Goal: Task Accomplishment & Management: Manage account settings

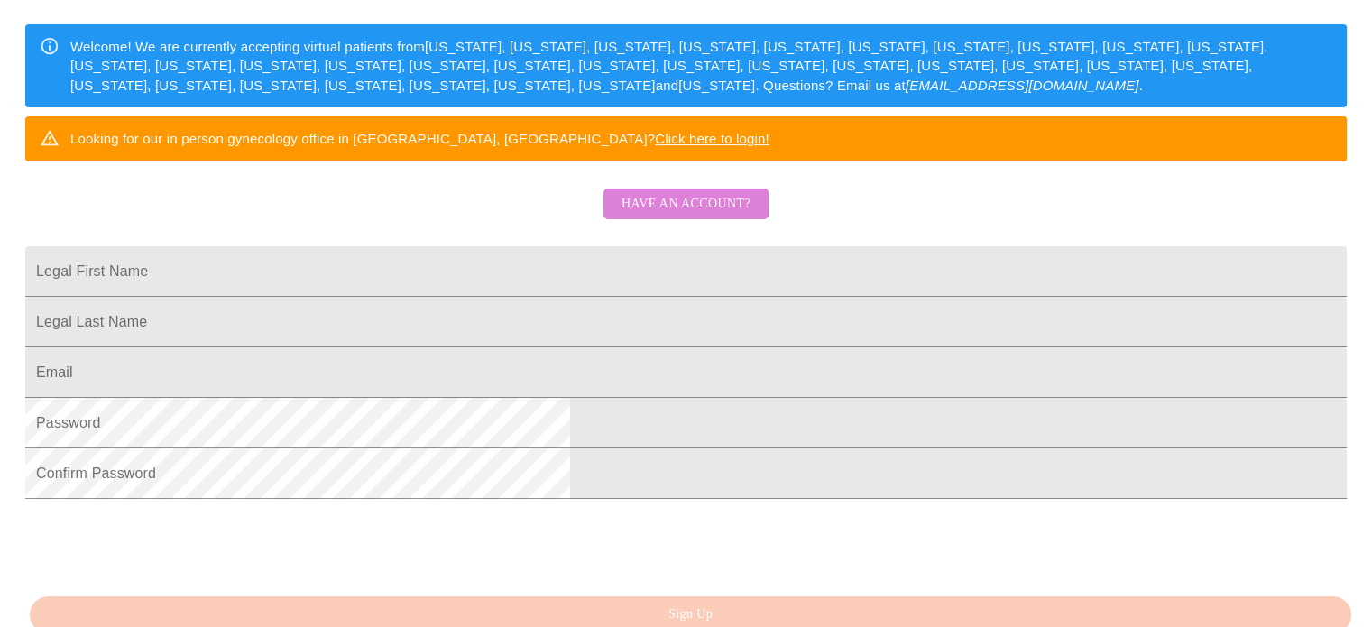
click at [667, 216] on span "Have an account?" at bounding box center [685, 204] width 129 height 23
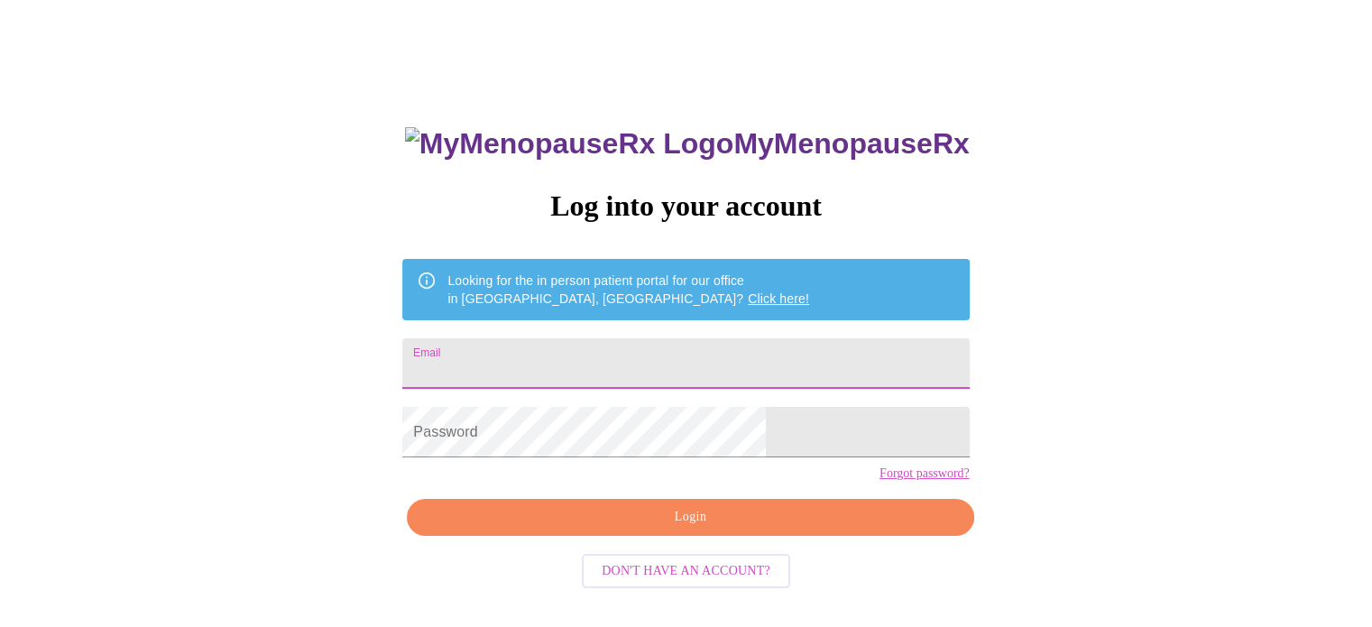
click at [582, 338] on input "Email" at bounding box center [685, 363] width 566 height 51
type input "[PERSON_NAME][EMAIL_ADDRESS][DOMAIN_NAME]"
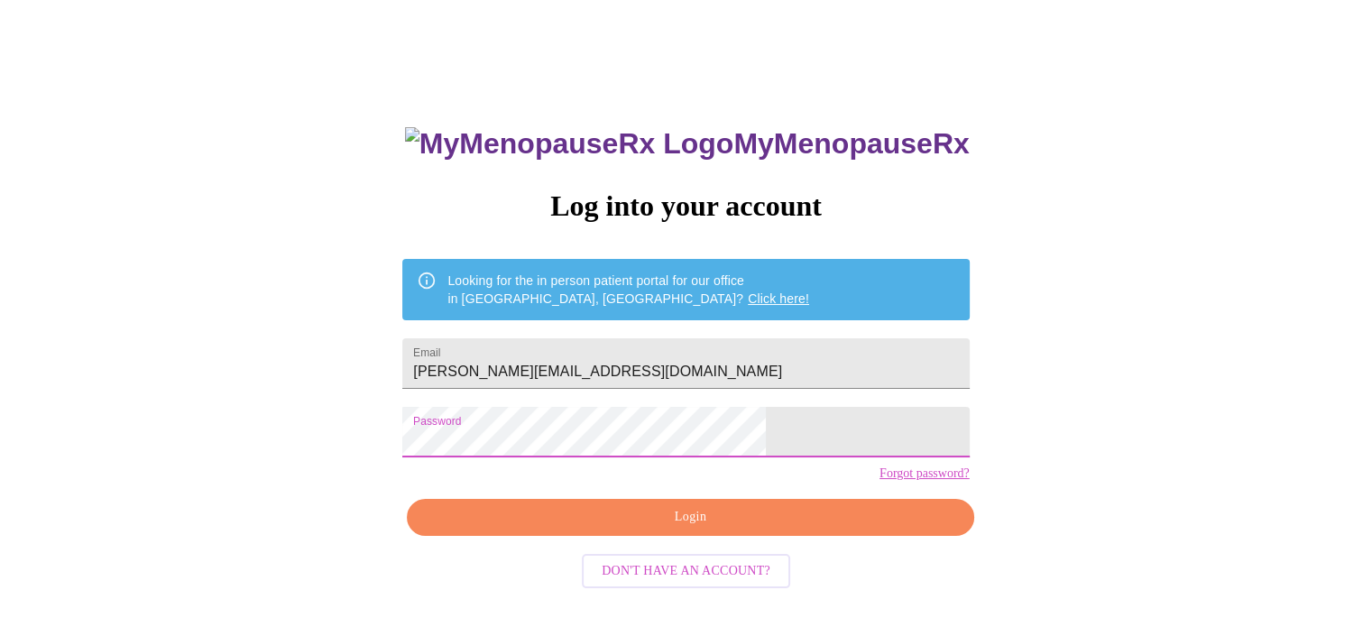
click at [683, 529] on span "Login" at bounding box center [690, 517] width 525 height 23
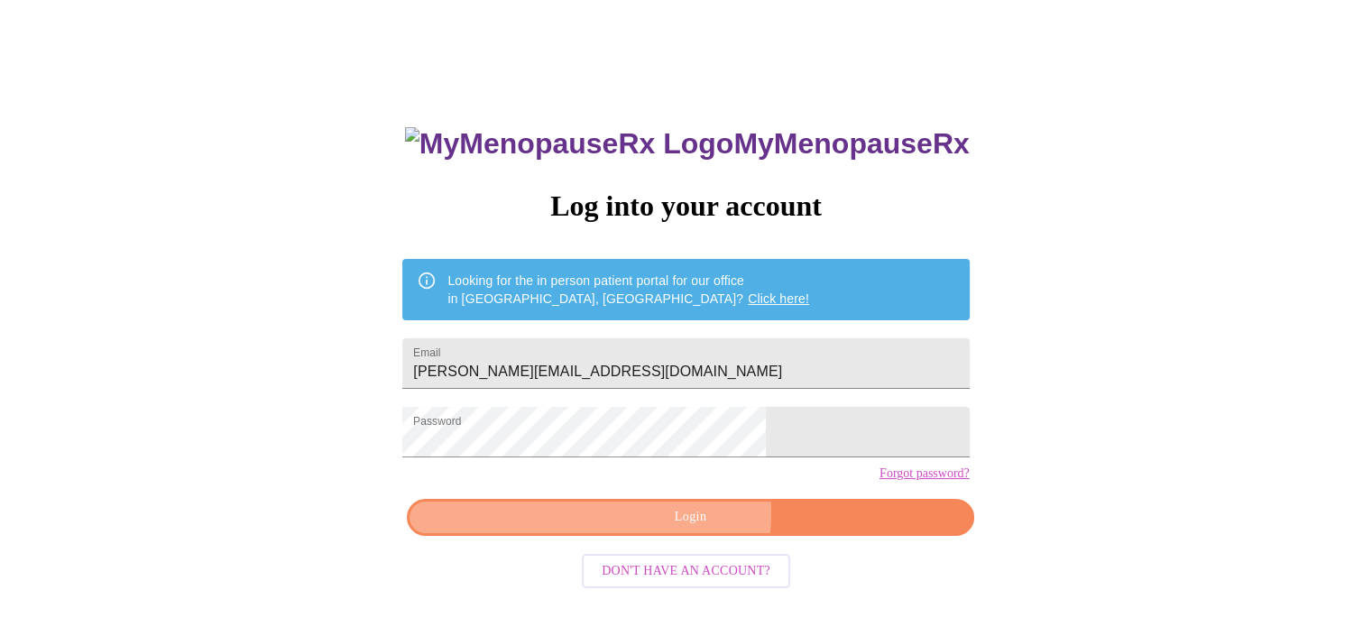
click at [685, 529] on span "Login" at bounding box center [690, 517] width 525 height 23
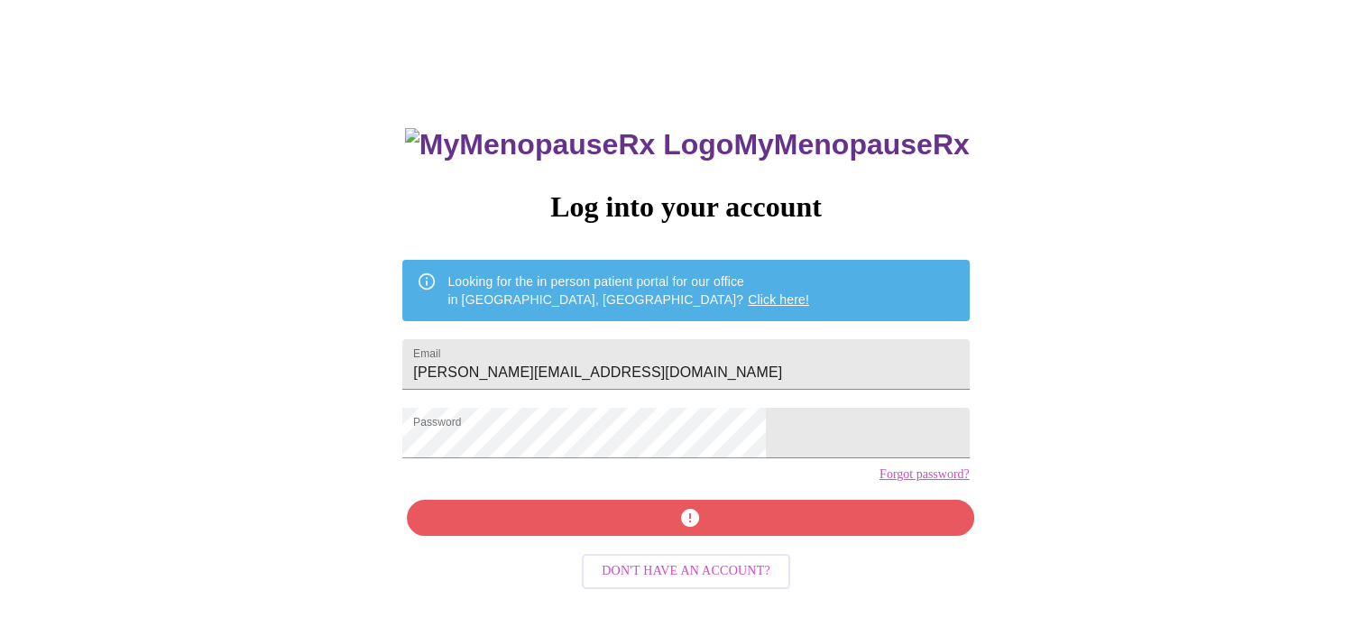
click at [748, 292] on link "Click here!" at bounding box center [778, 299] width 61 height 14
